Goal: Task Accomplishment & Management: Use online tool/utility

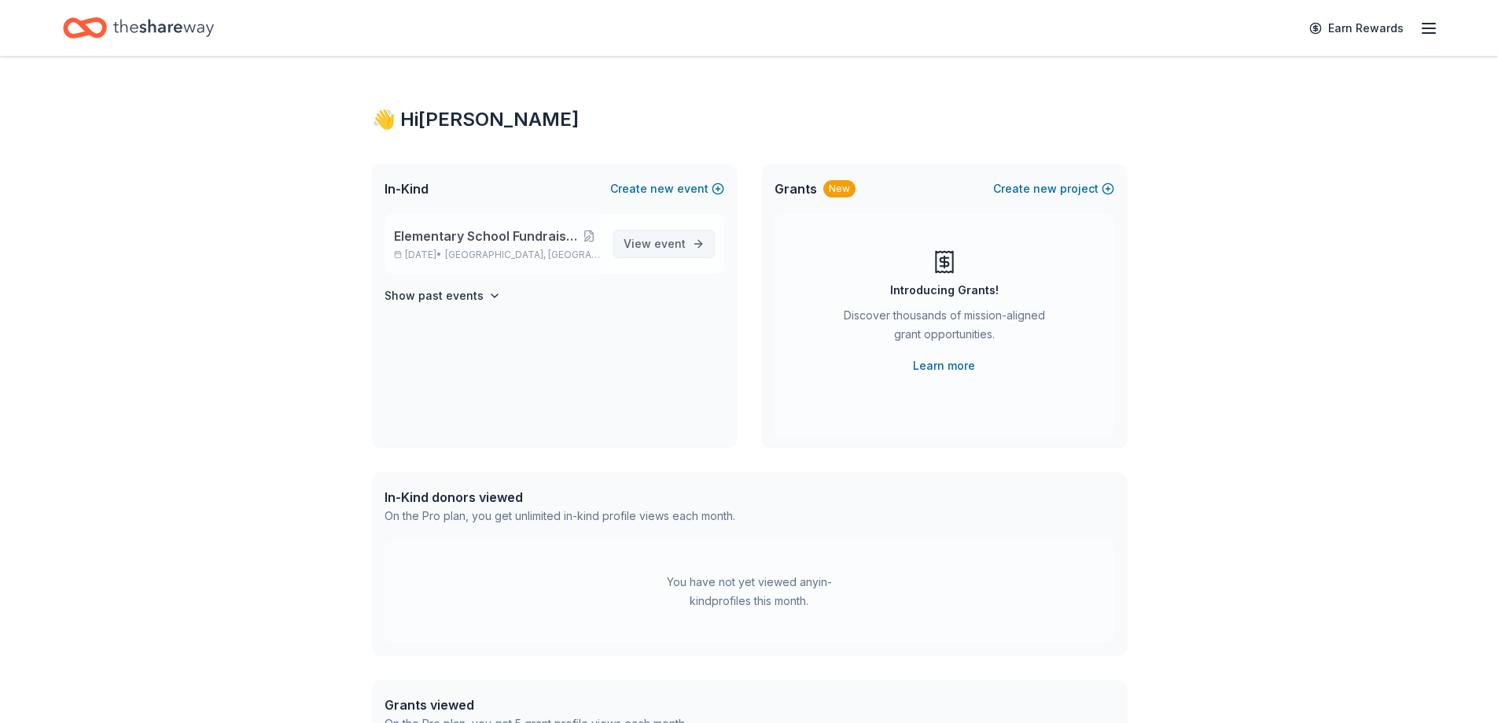
click at [647, 242] on span "View event" at bounding box center [655, 243] width 62 height 19
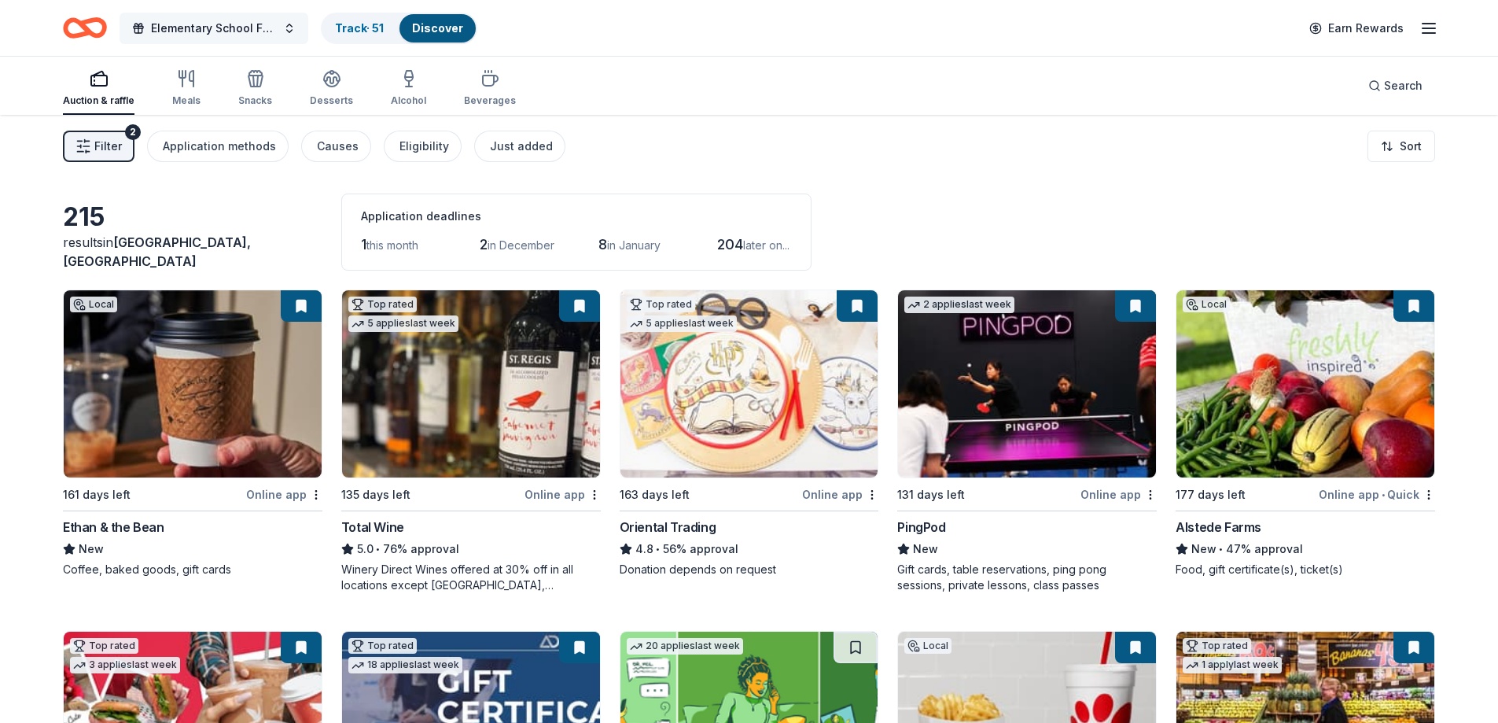
click at [263, 24] on span "Elementary School Fundraiser/ Tricky Tray" at bounding box center [214, 28] width 126 height 19
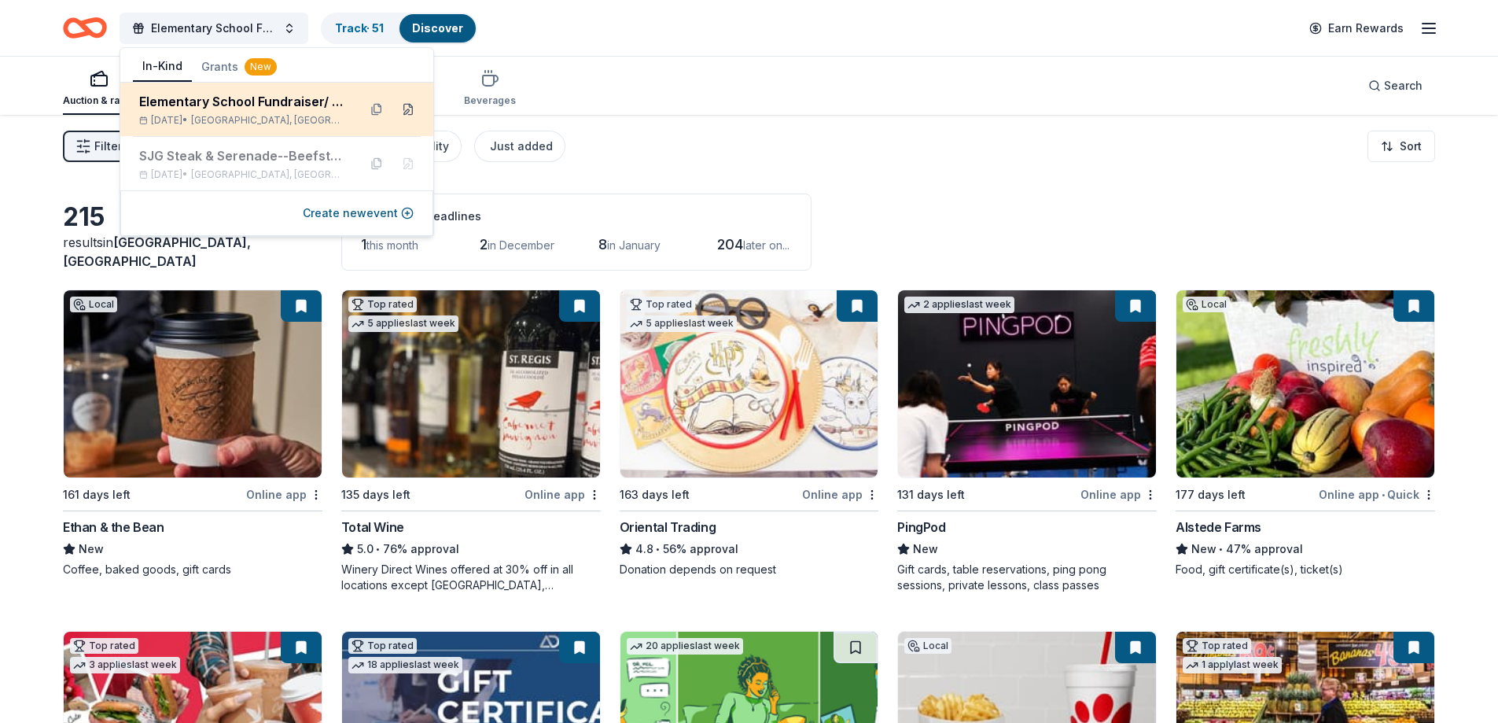
click at [408, 113] on button at bounding box center [408, 109] width 25 height 25
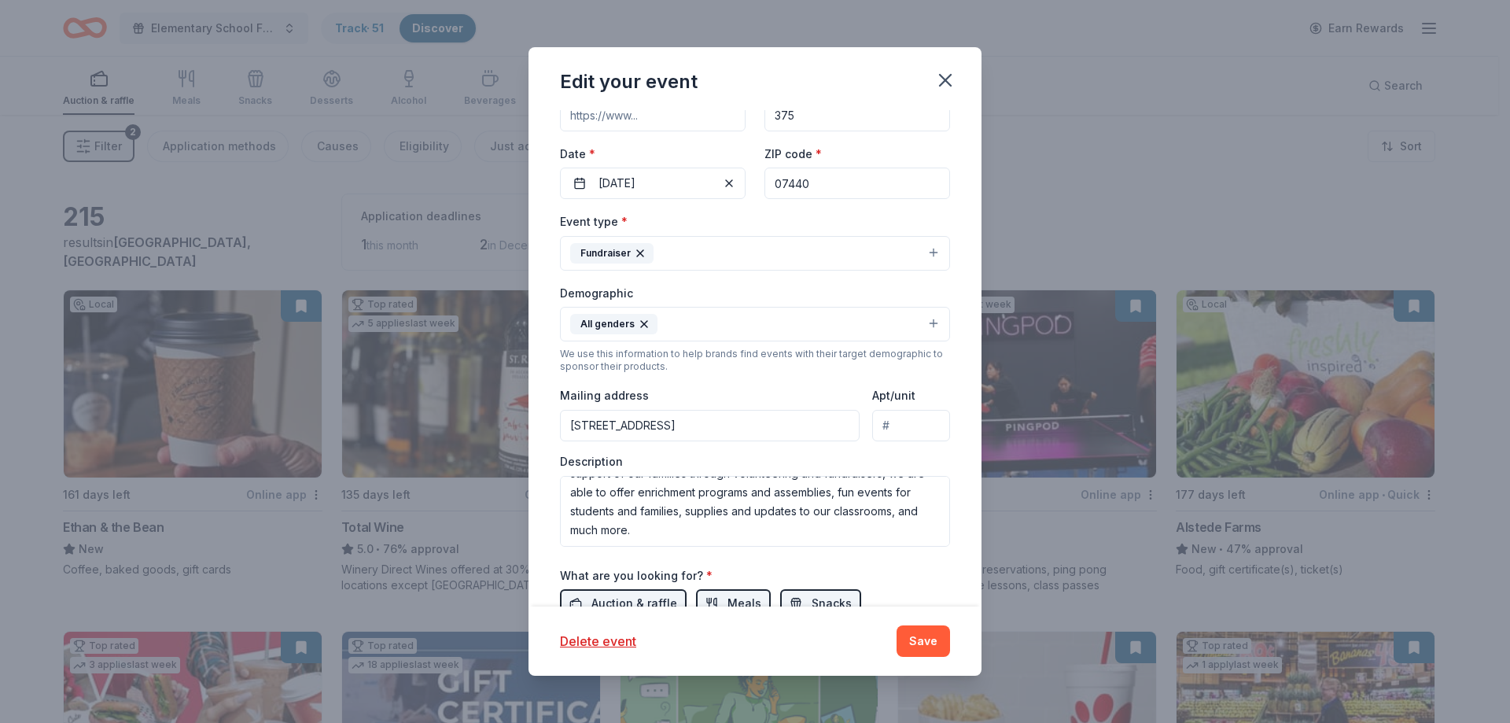
scroll to position [199, 0]
click at [631, 182] on button "[DATE]" at bounding box center [653, 184] width 186 height 31
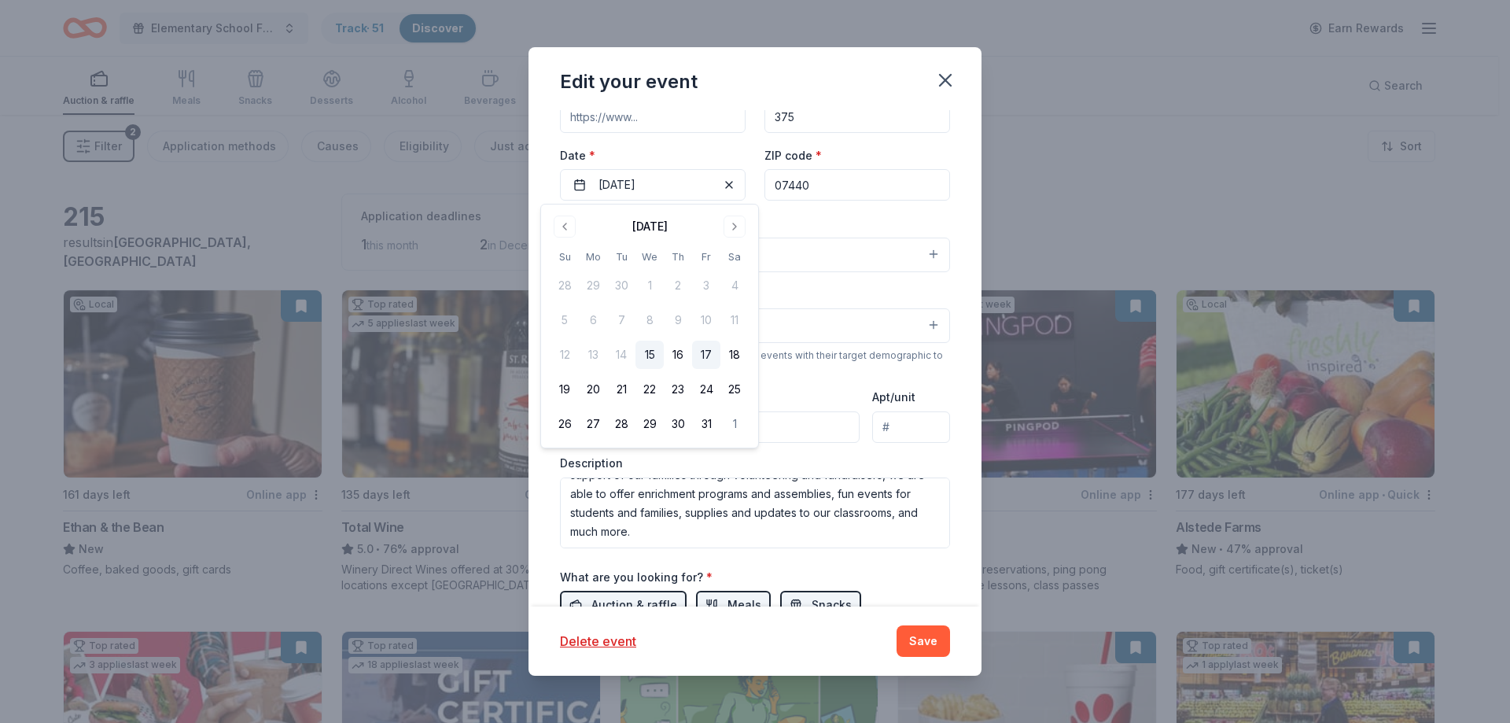
click at [701, 356] on button "17" at bounding box center [706, 355] width 28 height 28
click at [735, 228] on button "Go to next month" at bounding box center [735, 226] width 22 height 22
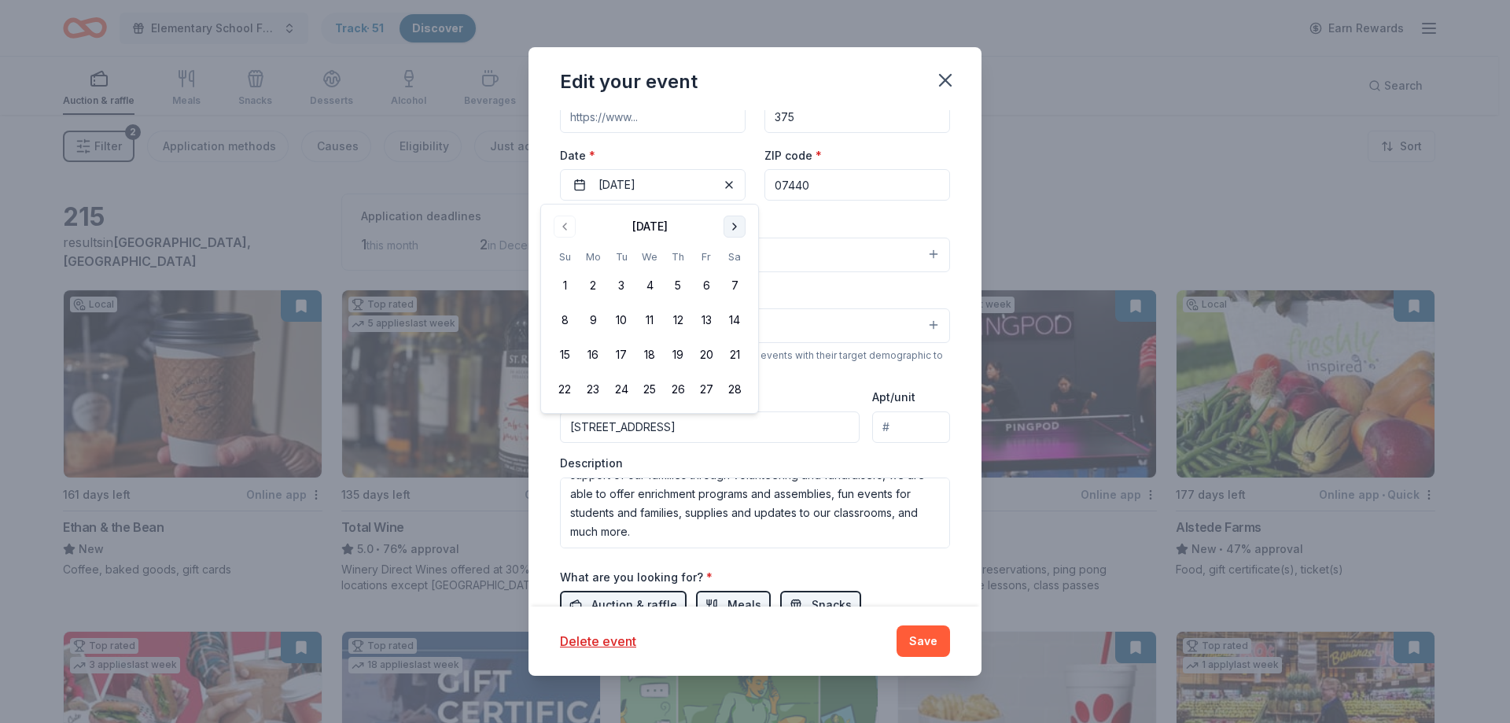
click at [735, 228] on button "Go to next month" at bounding box center [735, 226] width 22 height 22
click at [709, 357] on button "17" at bounding box center [706, 355] width 28 height 28
click at [920, 629] on button "Save" at bounding box center [923, 640] width 53 height 31
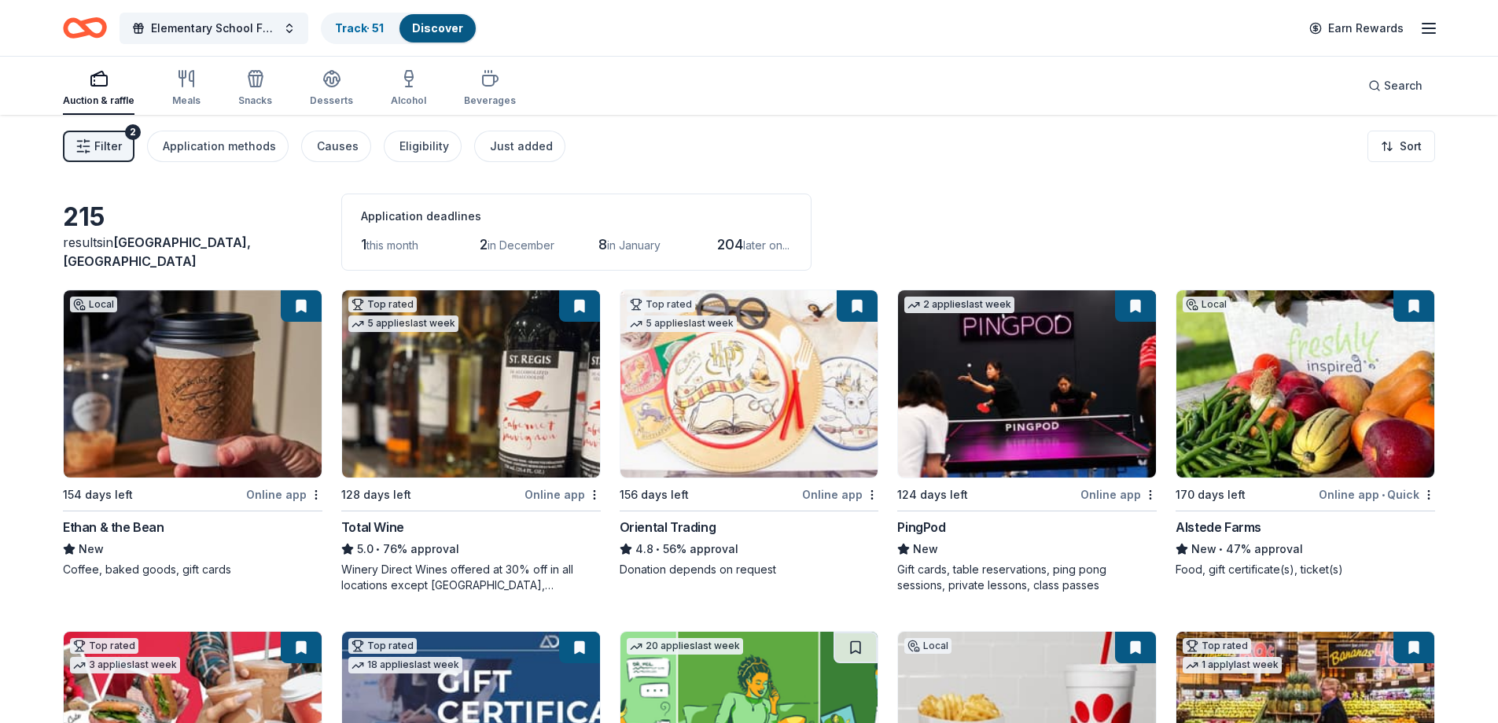
click at [82, 30] on icon "Home" at bounding box center [85, 27] width 44 height 37
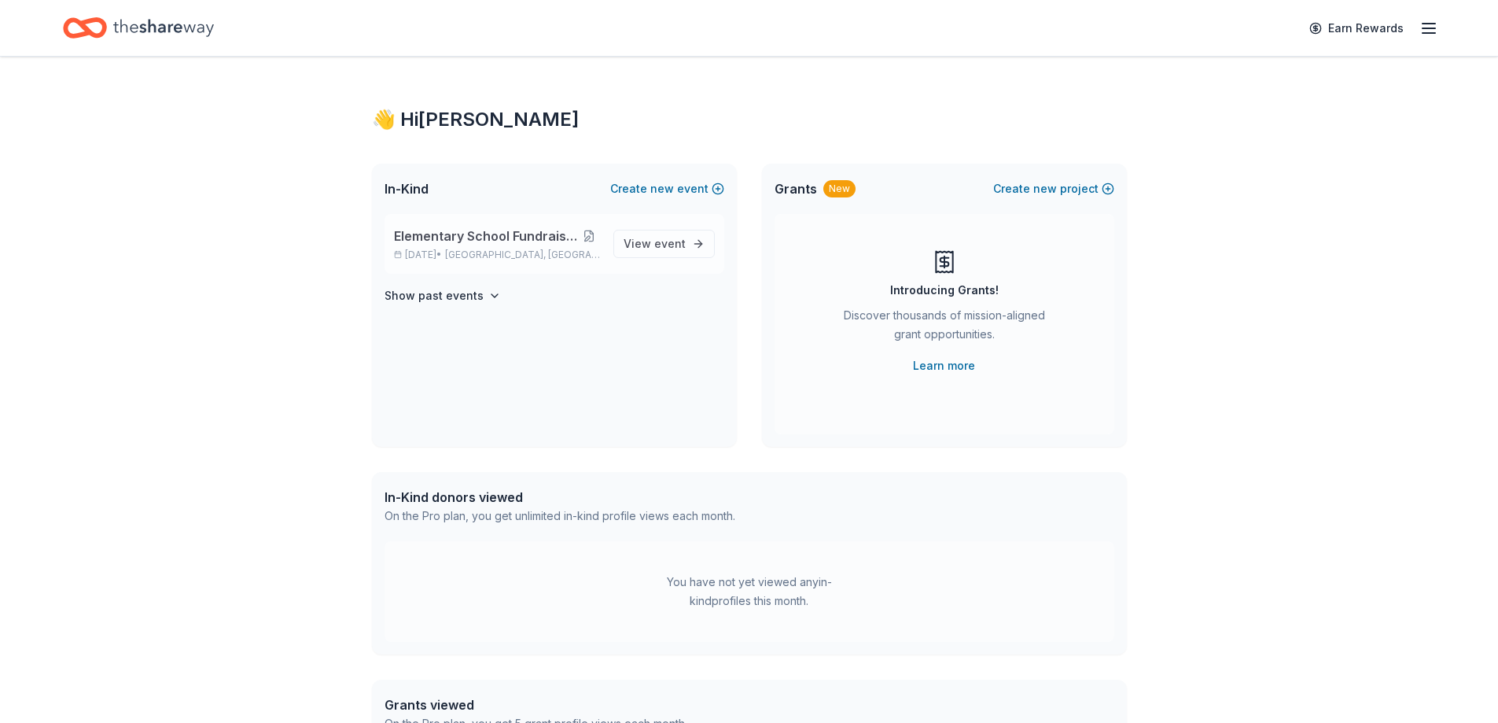
click at [596, 231] on button at bounding box center [589, 236] width 22 height 13
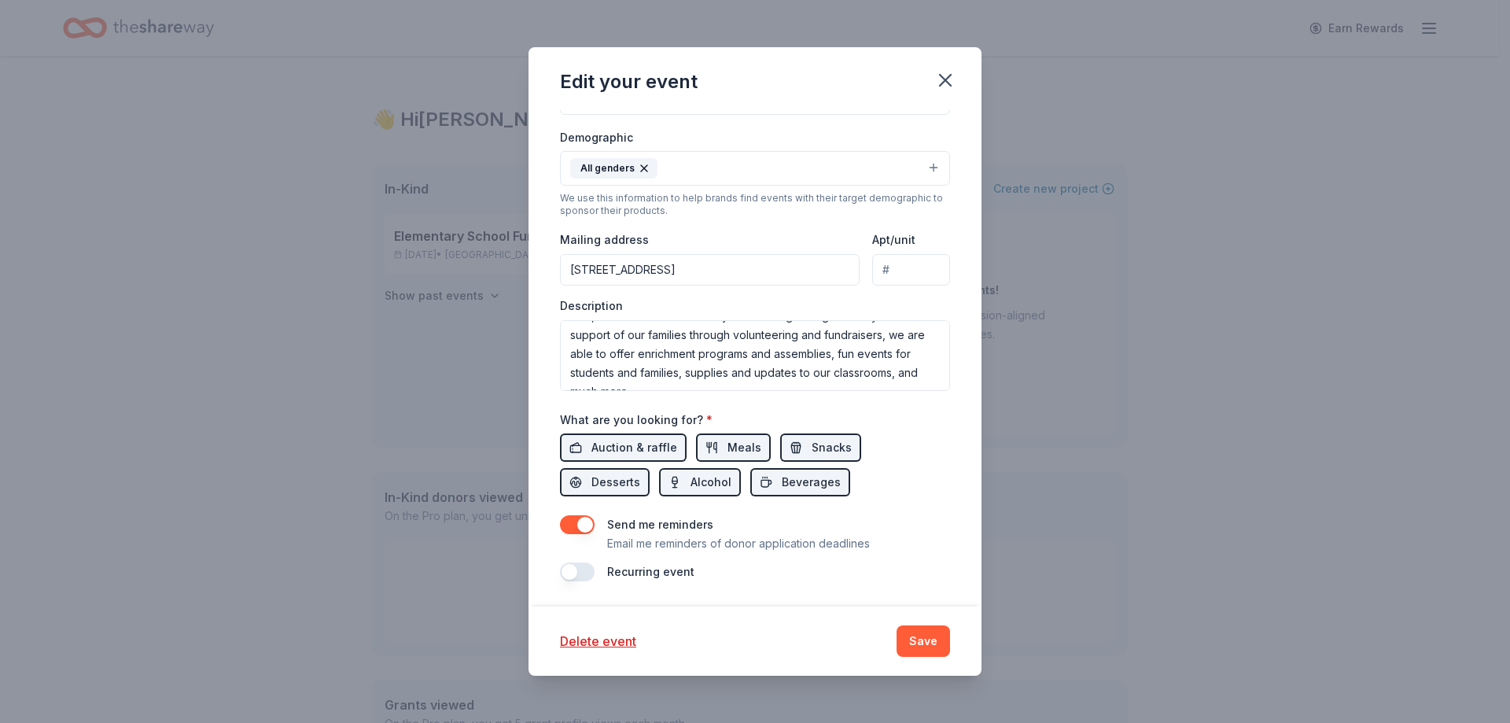
scroll to position [57, 0]
click at [812, 447] on span "Snacks" at bounding box center [832, 447] width 40 height 19
click at [913, 647] on button "Save" at bounding box center [923, 640] width 53 height 31
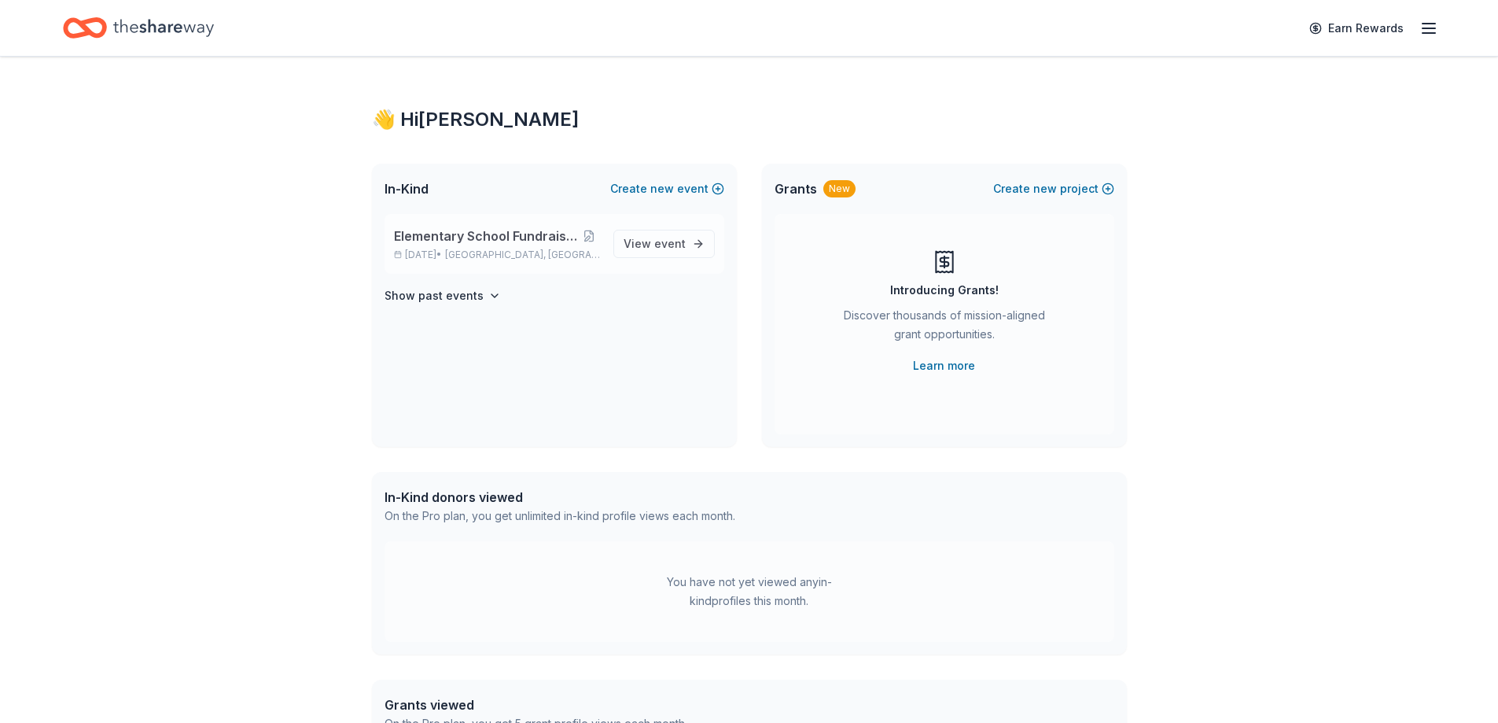
click at [484, 243] on span "Elementary School Fundraiser/ Tricky Tray" at bounding box center [486, 235] width 185 height 19
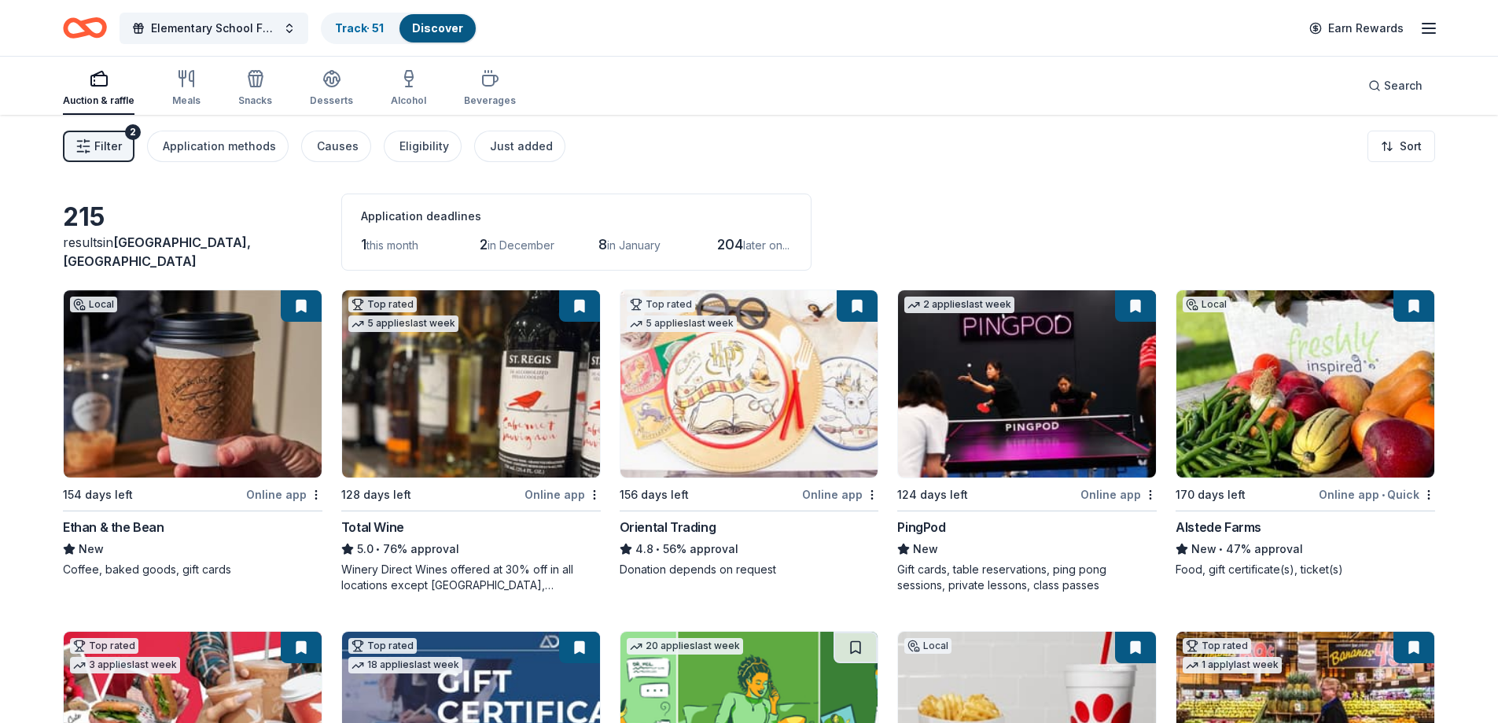
click at [106, 147] on span "Filter" at bounding box center [108, 146] width 28 height 19
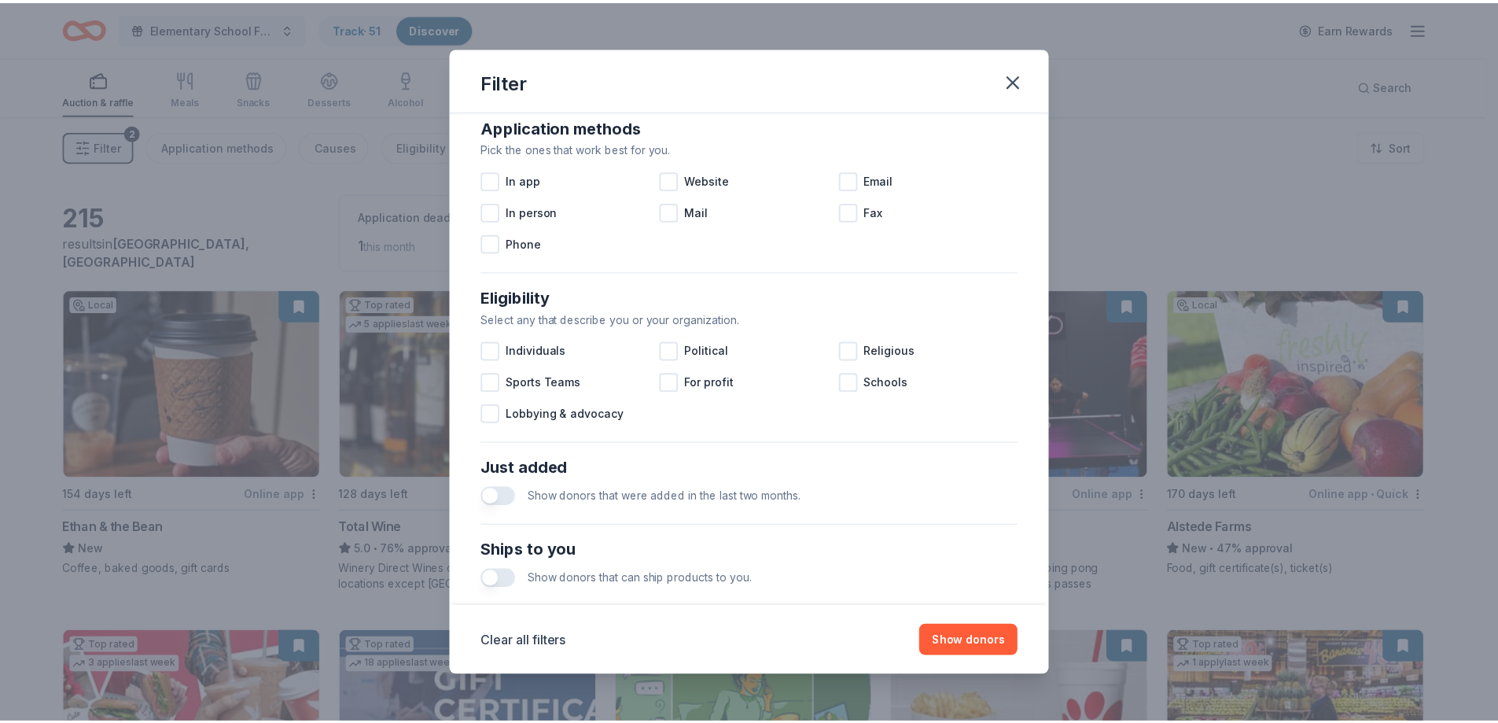
scroll to position [541, 0]
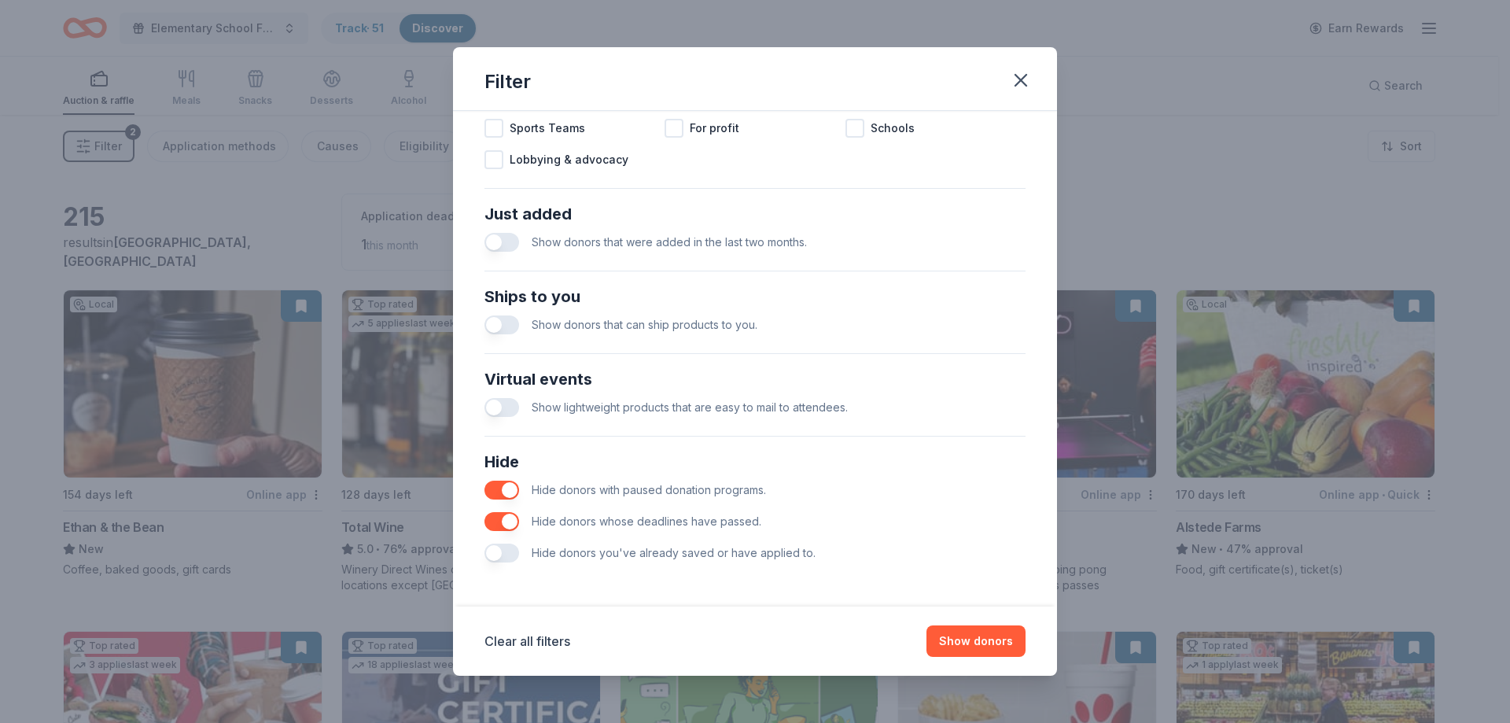
click at [513, 554] on button "button" at bounding box center [501, 552] width 35 height 19
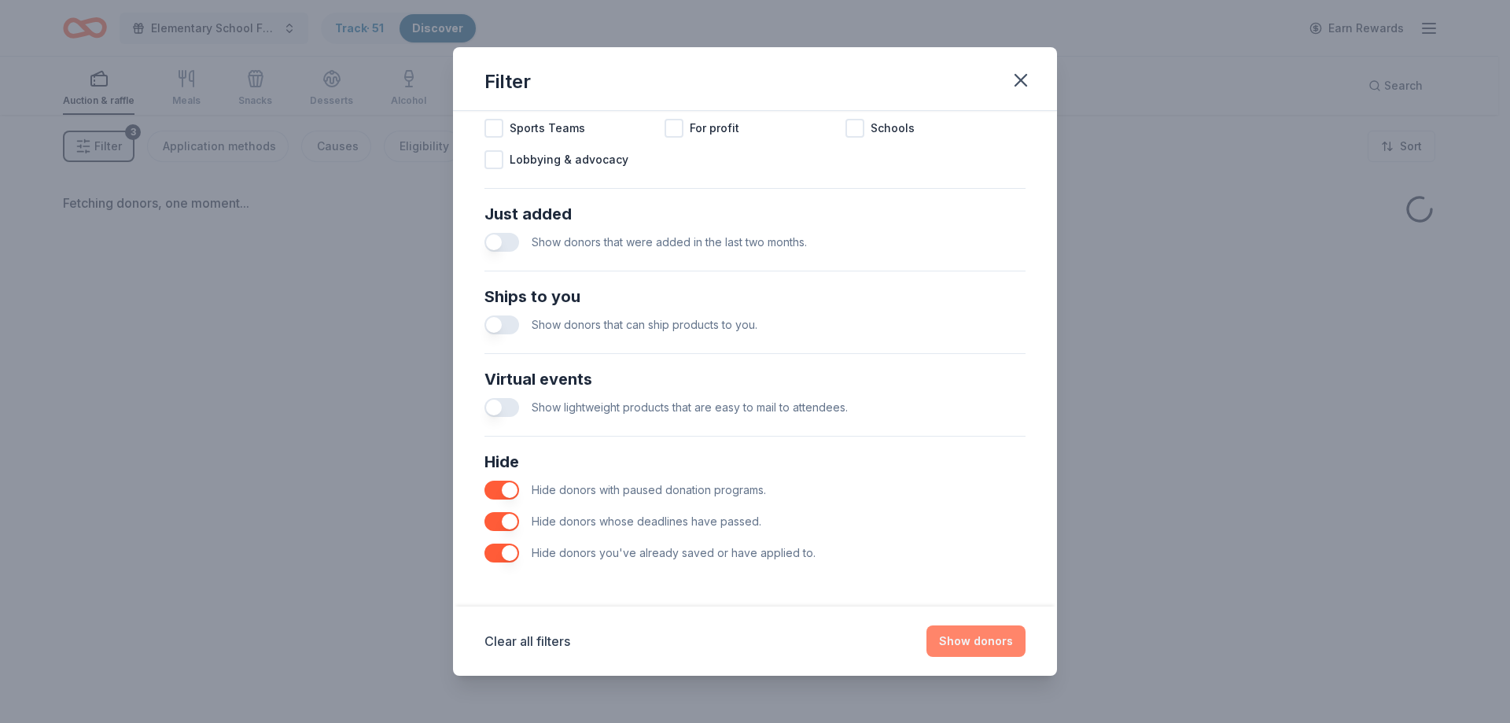
click at [981, 642] on button "Show donors" at bounding box center [975, 640] width 99 height 31
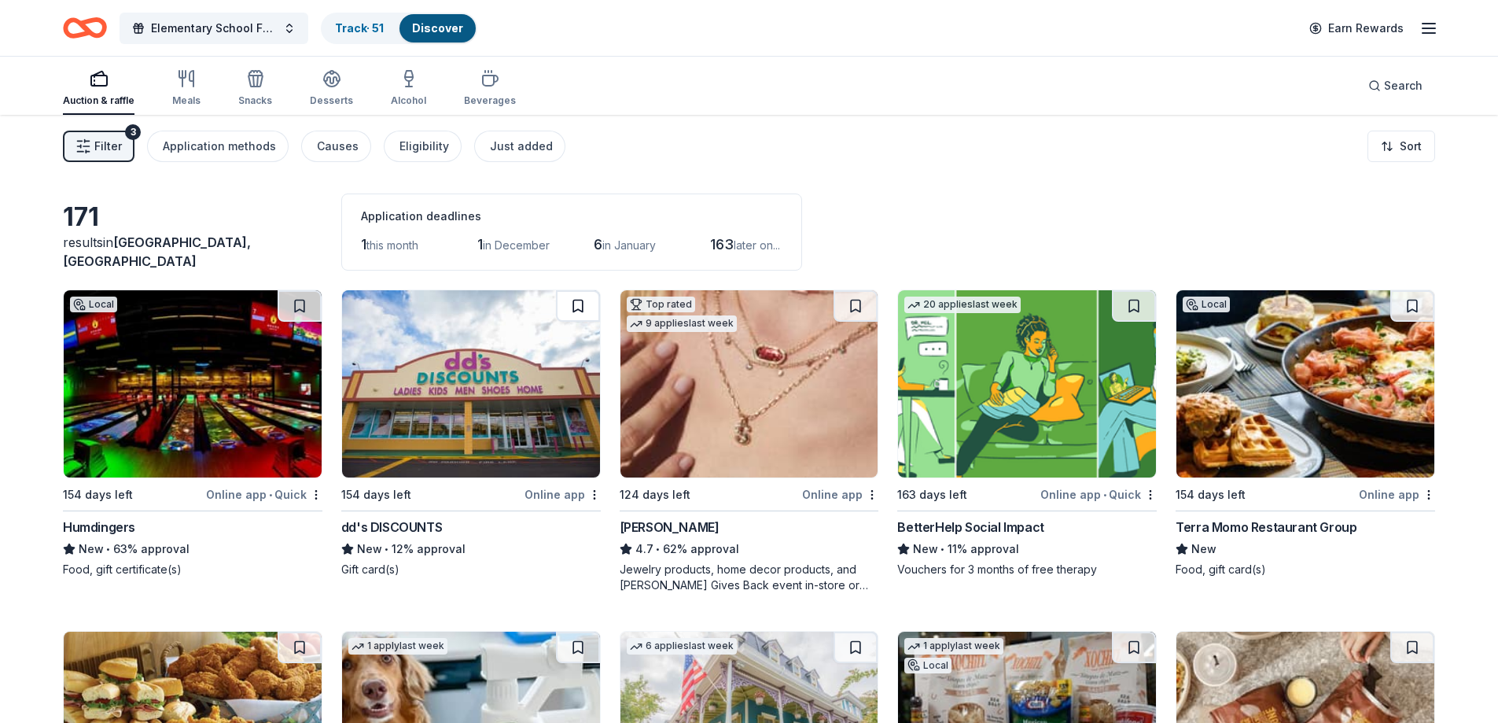
click at [591, 316] on button at bounding box center [578, 305] width 44 height 31
click at [591, 316] on button at bounding box center [579, 305] width 41 height 31
click at [587, 311] on button at bounding box center [579, 305] width 41 height 31
click at [492, 98] on div "Beverages" at bounding box center [490, 100] width 52 height 13
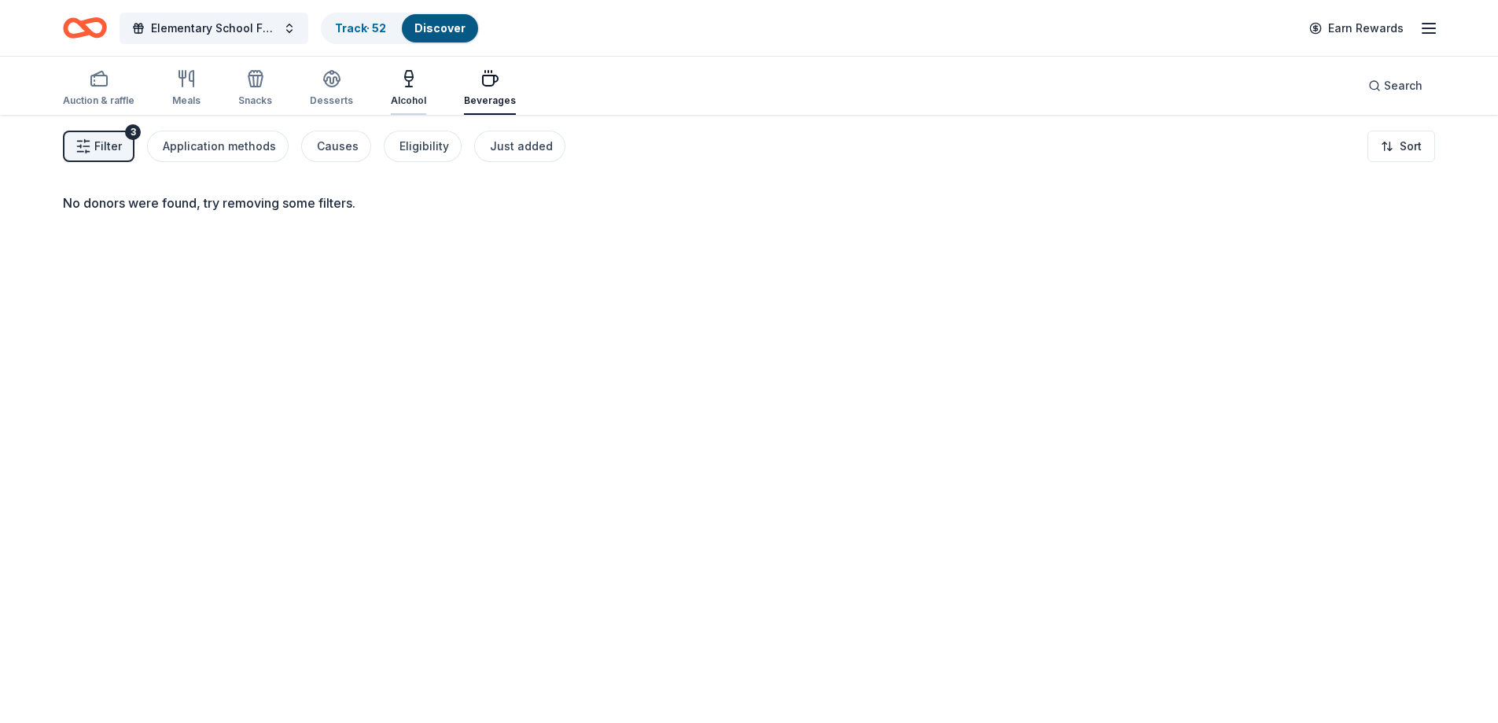
click at [417, 95] on div "Alcohol" at bounding box center [408, 100] width 35 height 13
